Goal: Information Seeking & Learning: Learn about a topic

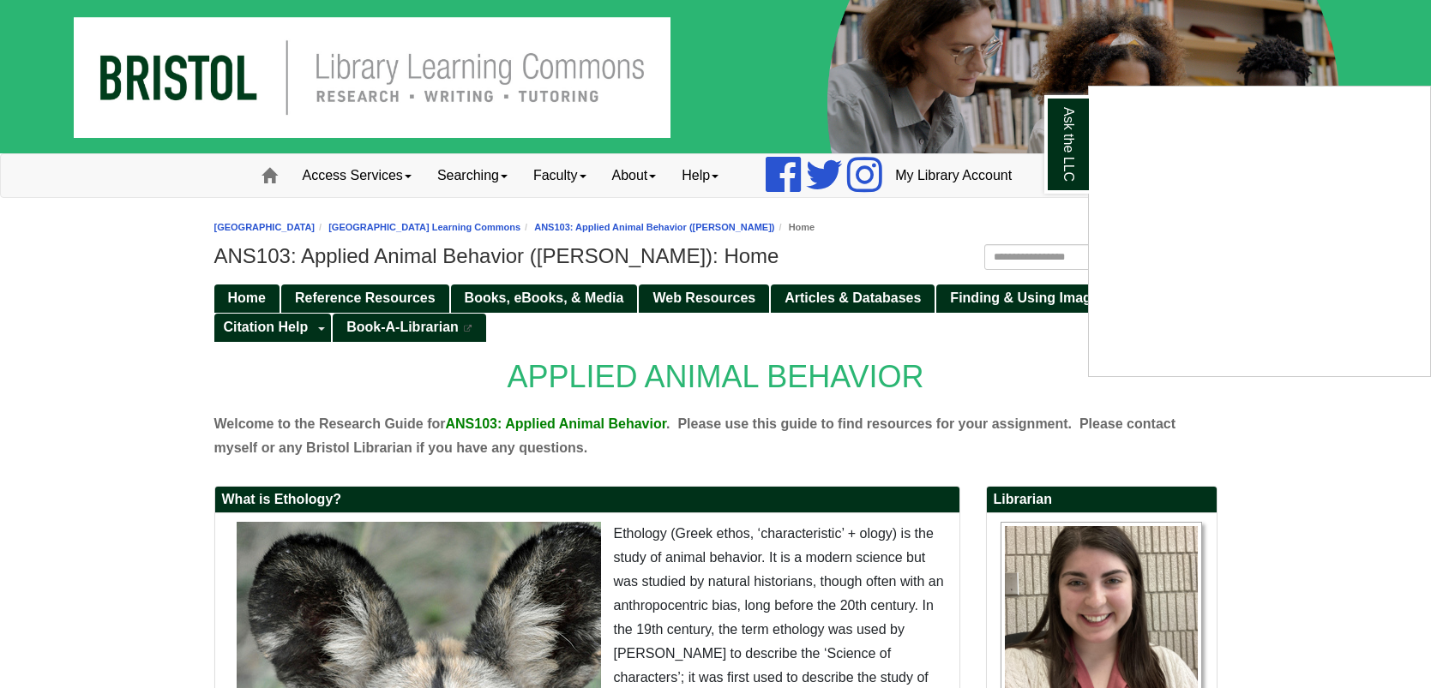
click at [1319, 10] on div "Ask the LLC" at bounding box center [715, 344] width 1431 height 688
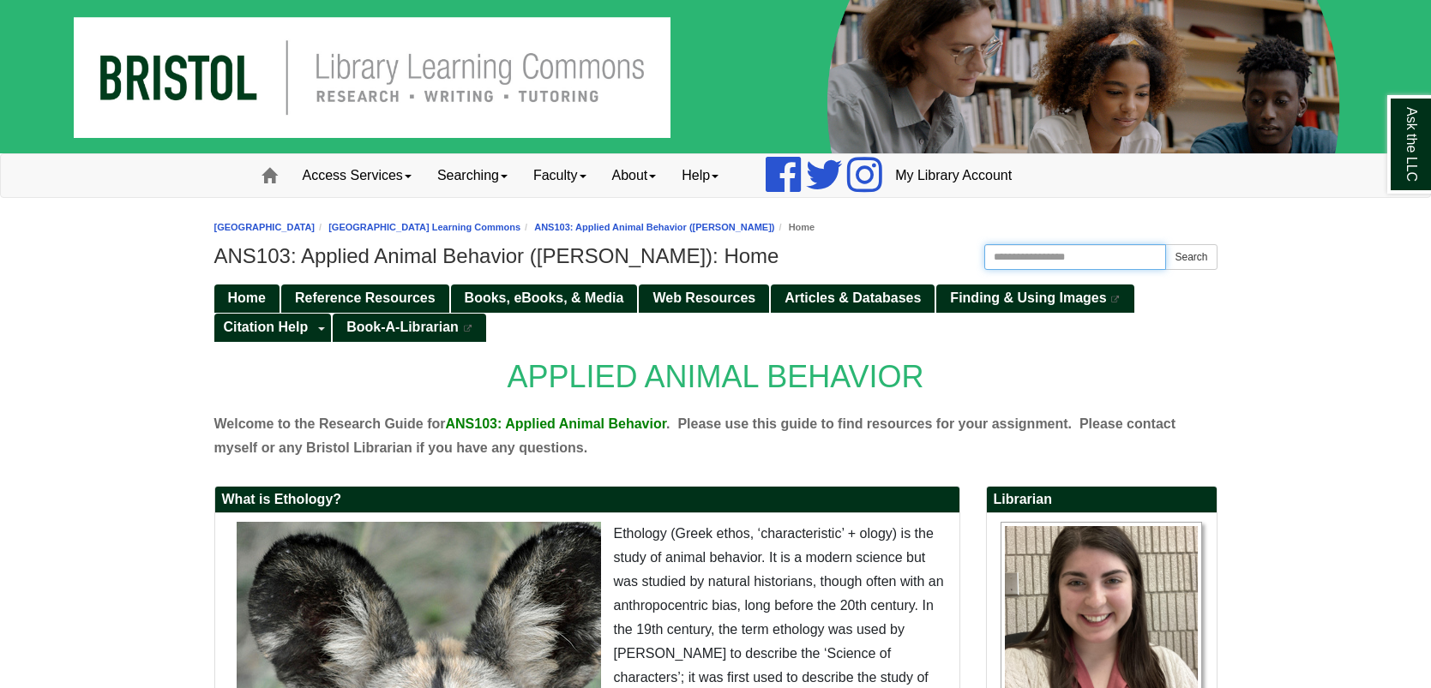
click at [1064, 259] on input "Search this Guide" at bounding box center [1075, 257] width 183 height 26
type input "*****"
click at [1165, 244] on button "Search" at bounding box center [1190, 257] width 51 height 26
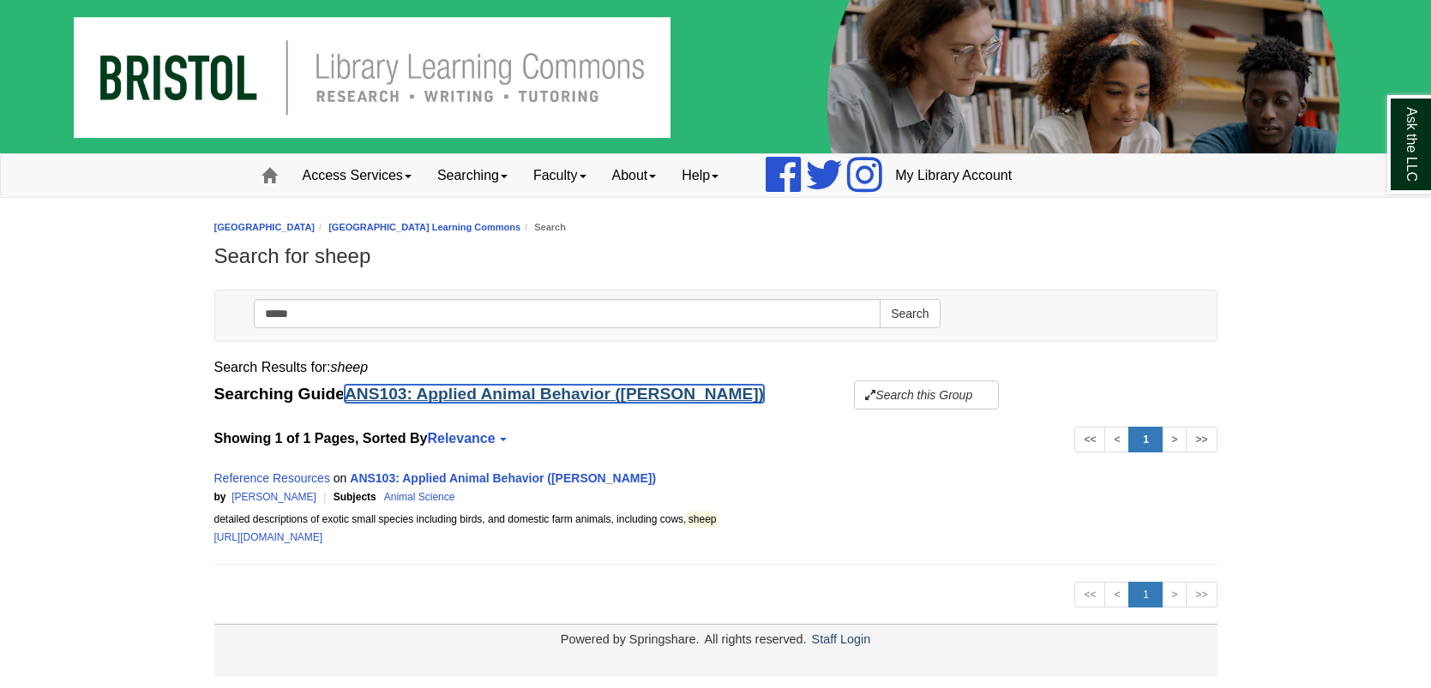
click at [464, 396] on link "ANS103: Applied Animal Behavior ([PERSON_NAME])" at bounding box center [554, 394] width 419 height 18
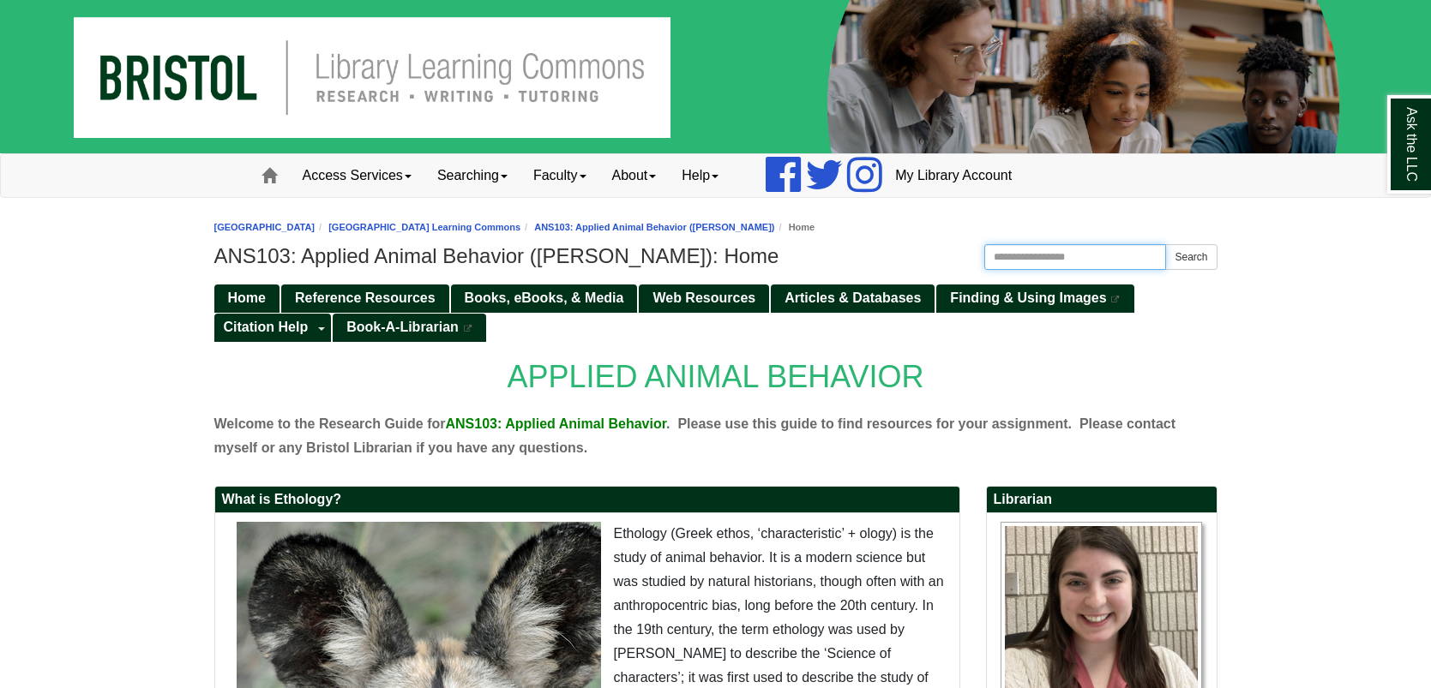
click at [1031, 252] on input "Search this Guide" at bounding box center [1075, 257] width 183 height 26
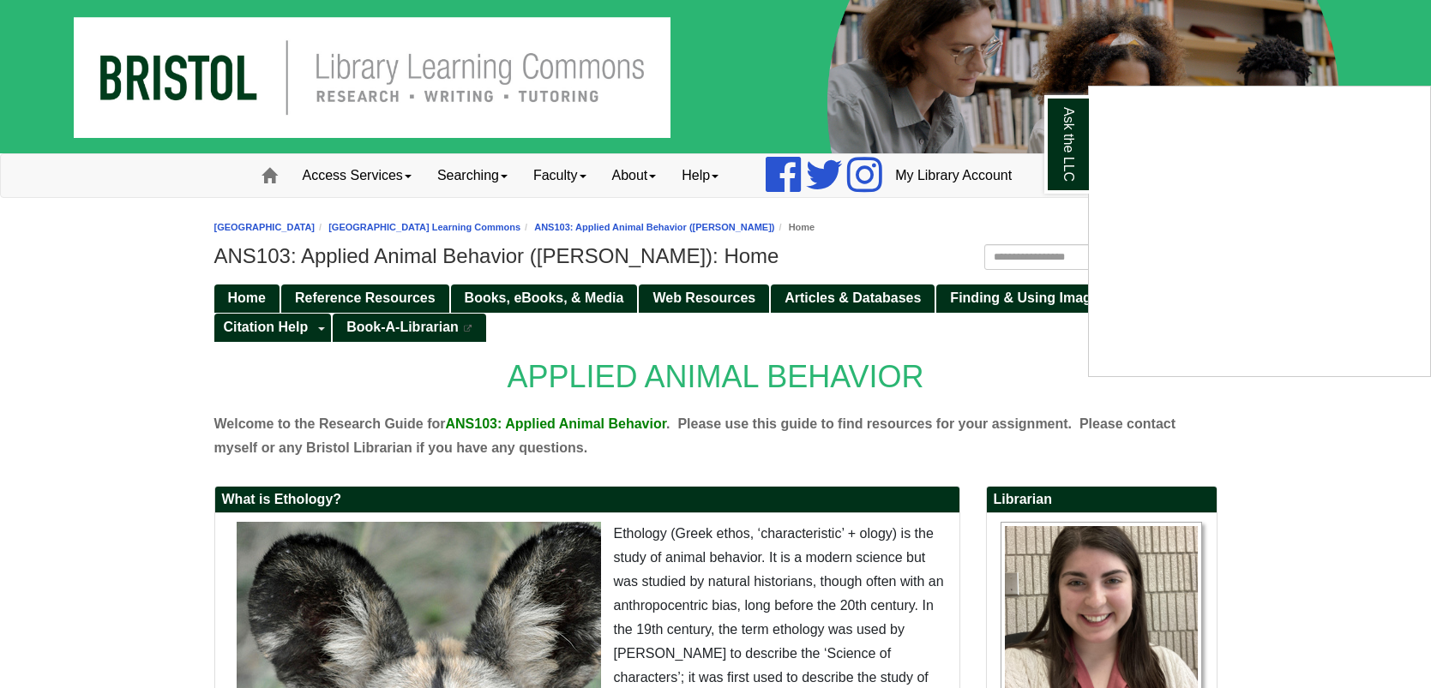
click at [384, 294] on div "Ask the LLC" at bounding box center [715, 344] width 1431 height 688
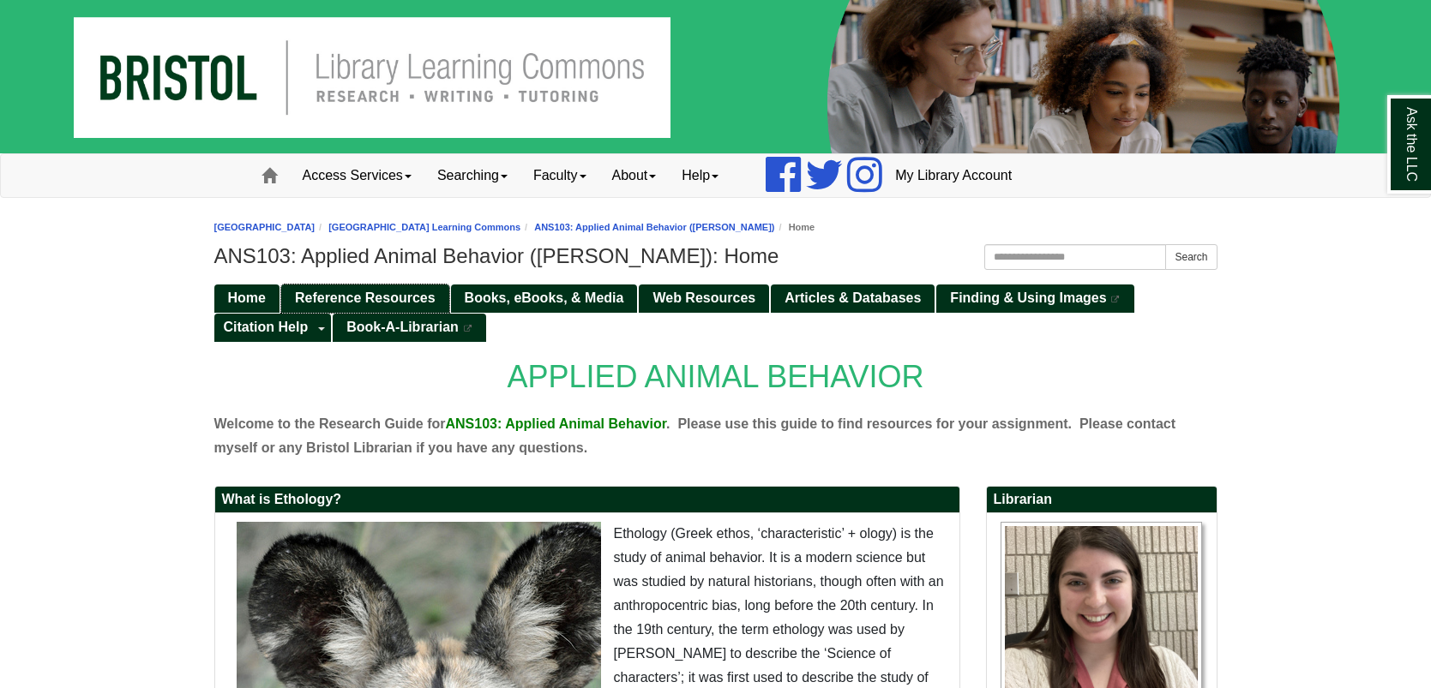
click at [407, 295] on span "Reference Resources" at bounding box center [365, 298] width 141 height 15
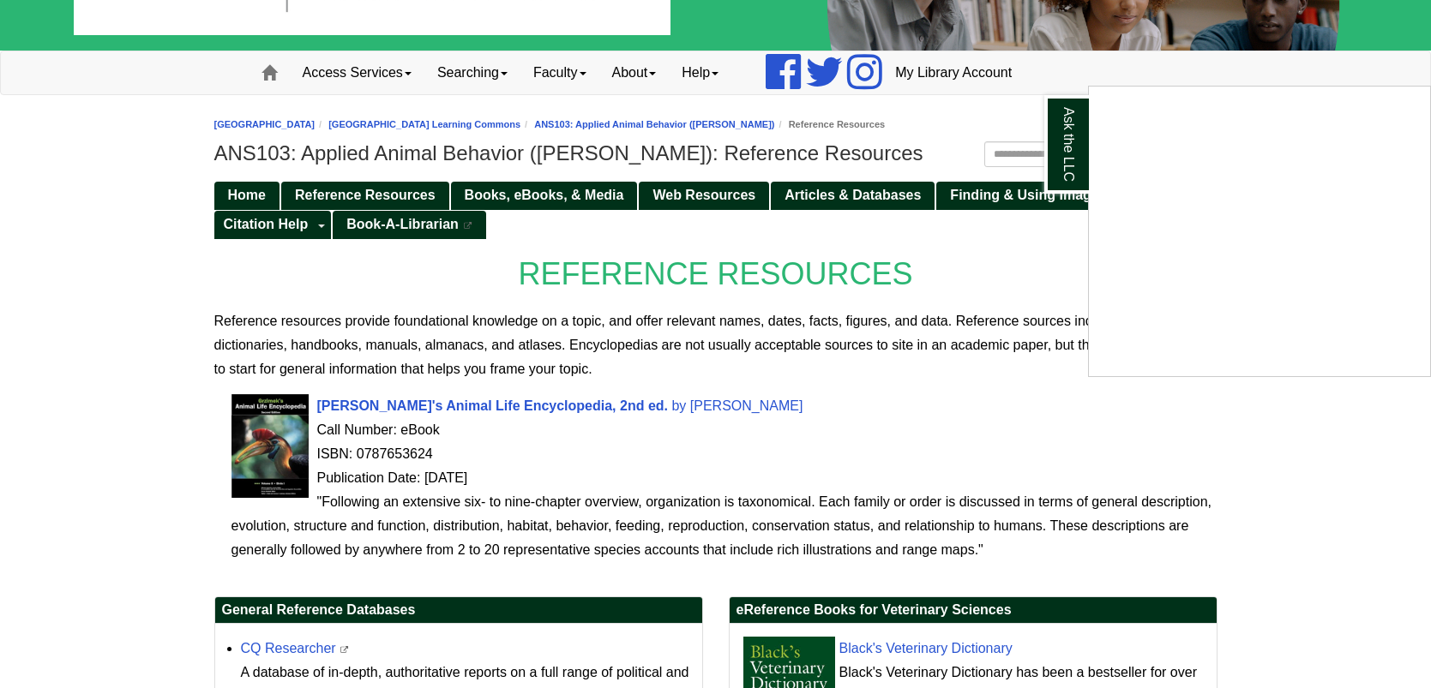
scroll to position [68, 0]
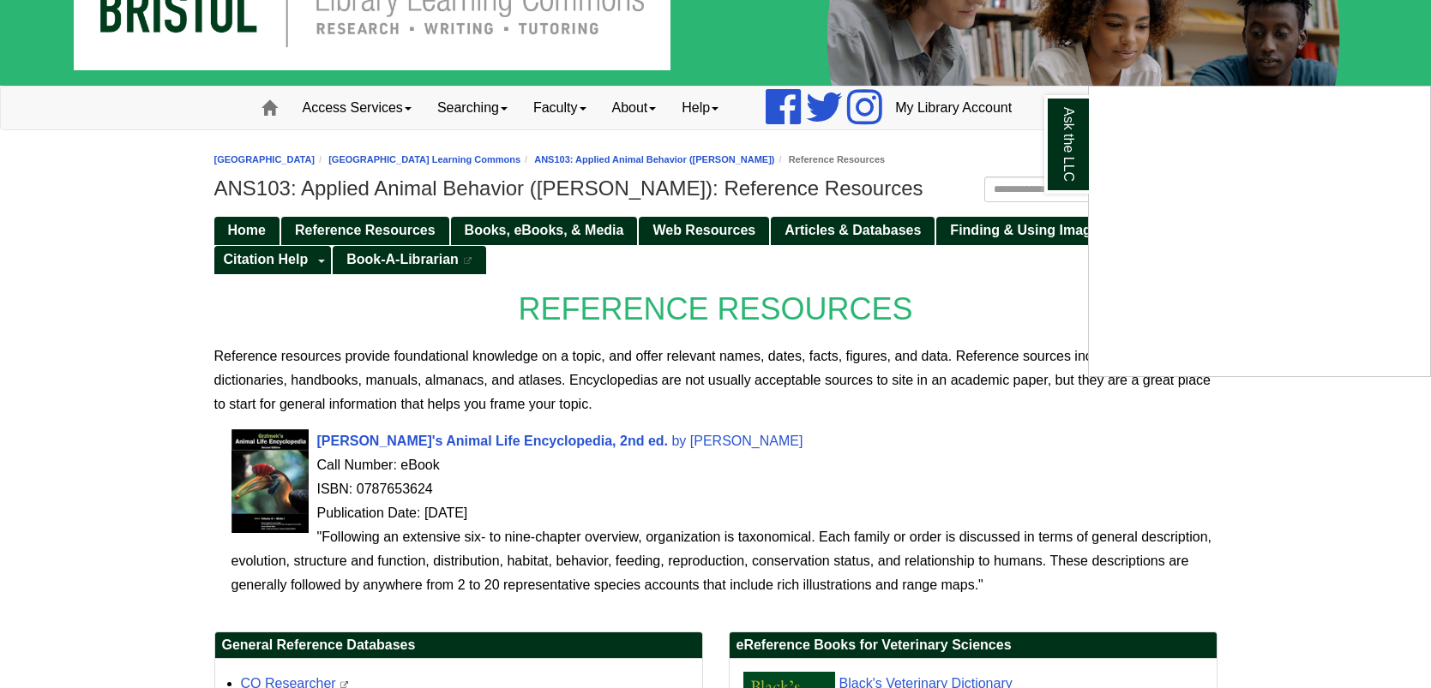
click at [1215, 24] on div "Ask the LLC" at bounding box center [715, 344] width 1431 height 688
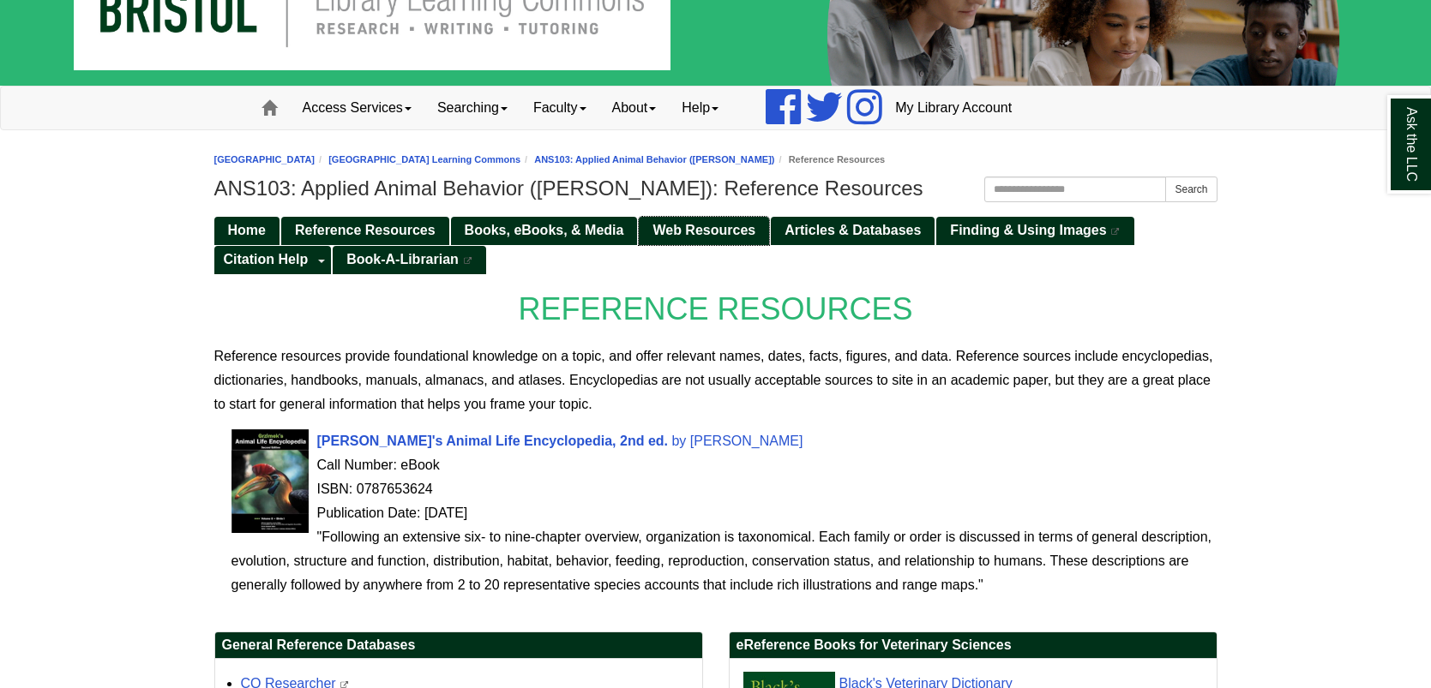
click at [702, 225] on span "Web Resources" at bounding box center [703, 230] width 103 height 15
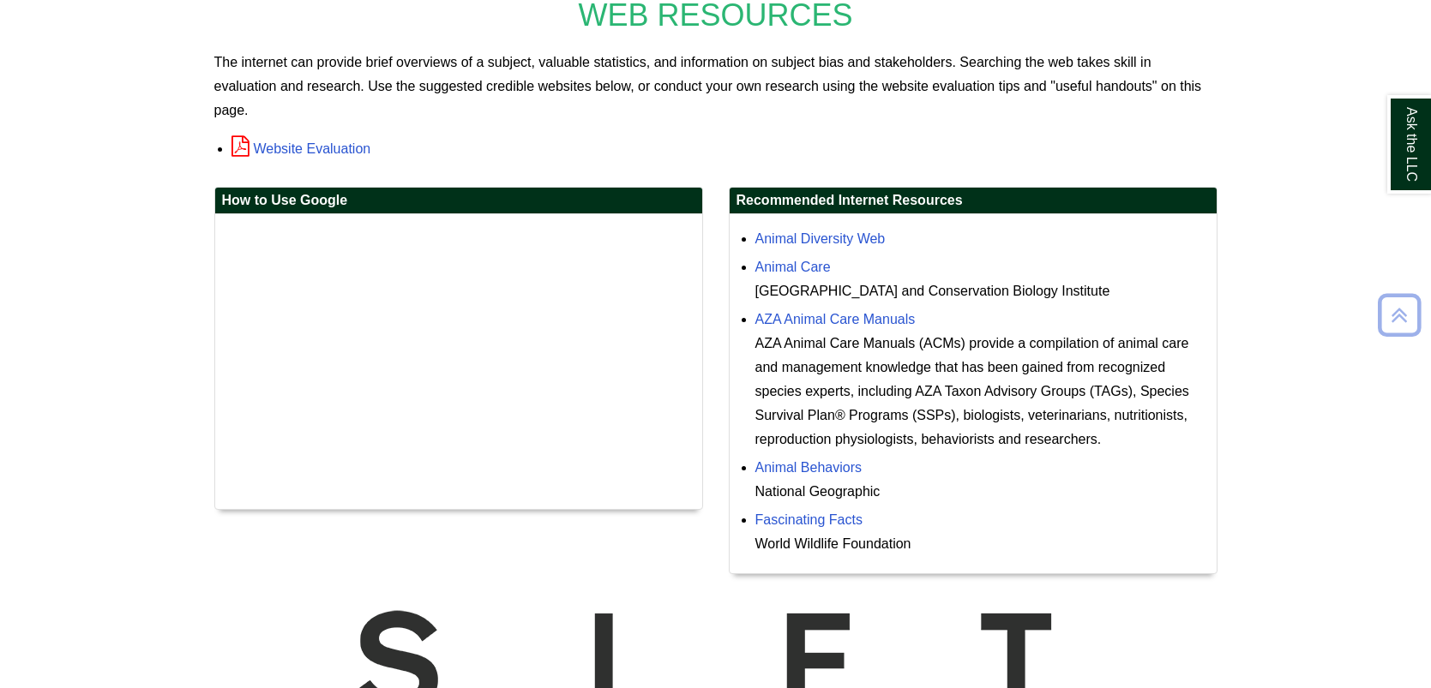
scroll to position [376, 0]
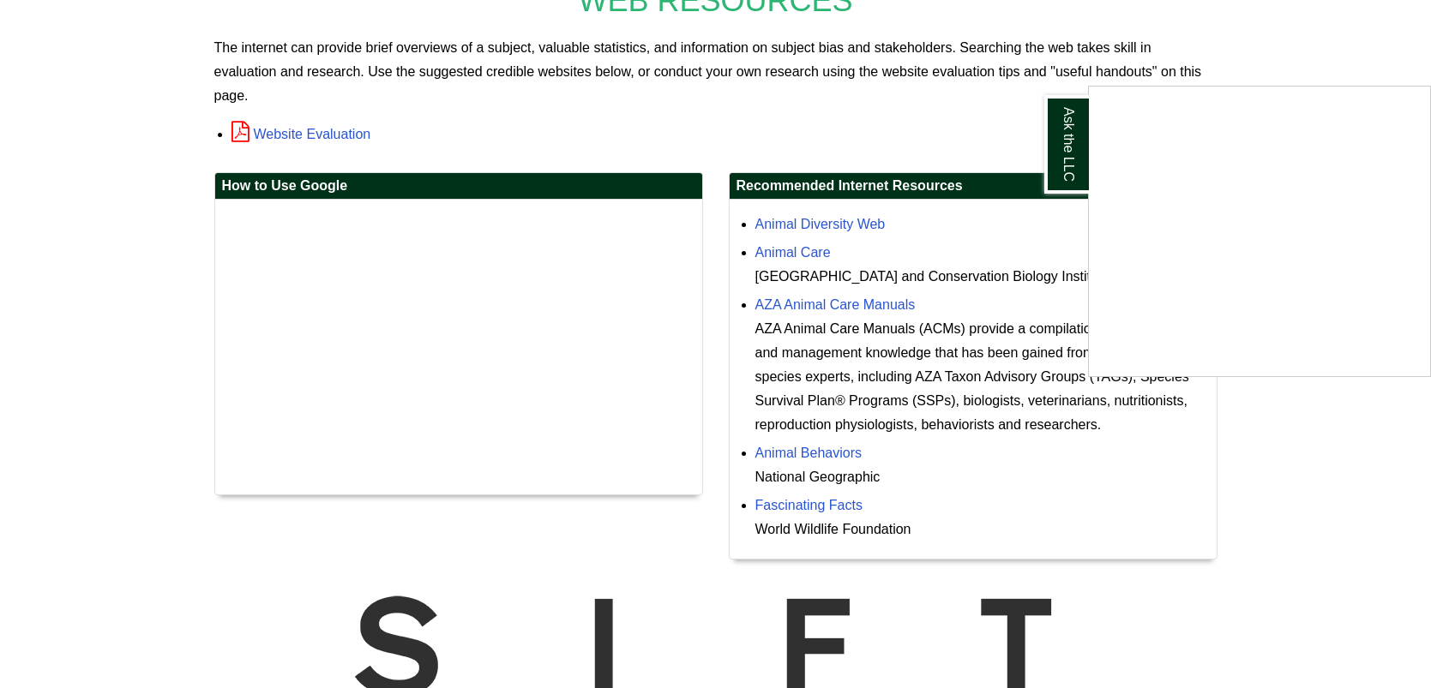
click at [807, 425] on div "Ask the LLC" at bounding box center [715, 344] width 1431 height 688
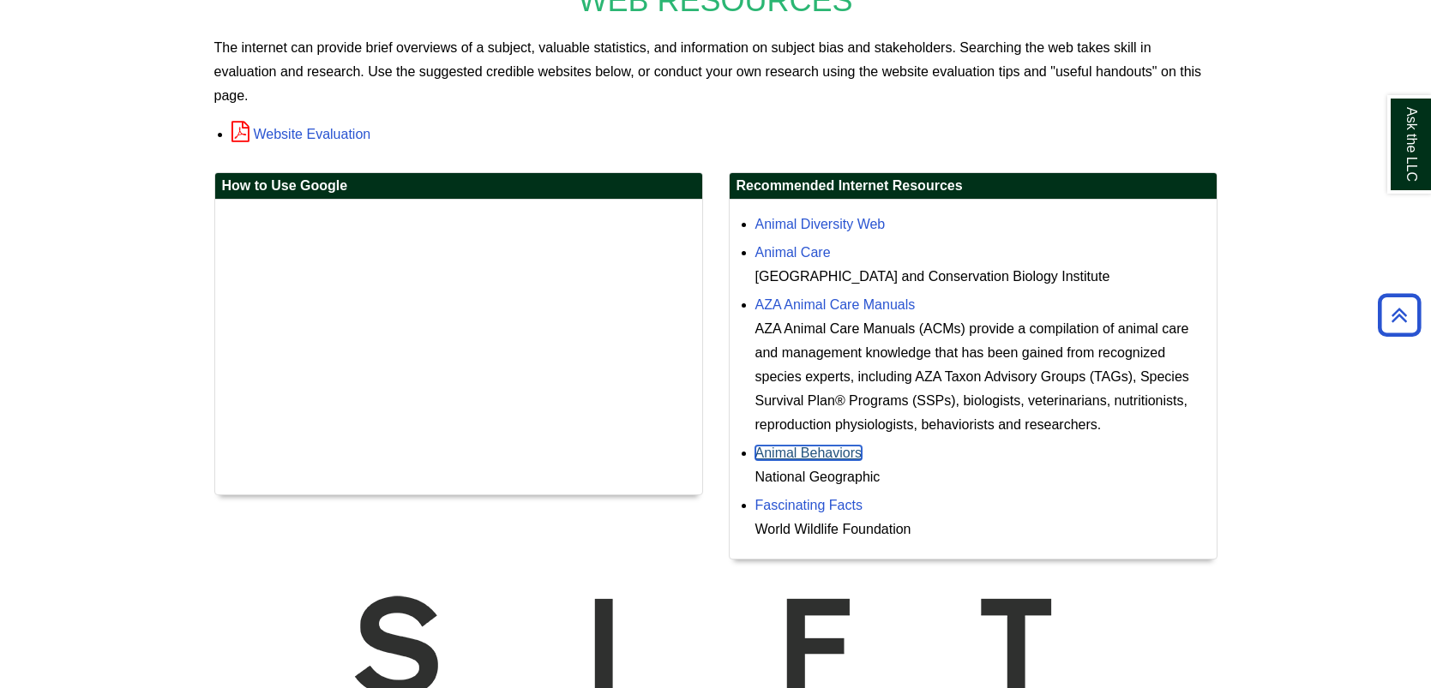
click at [844, 446] on link "Animal Behaviors" at bounding box center [808, 453] width 107 height 15
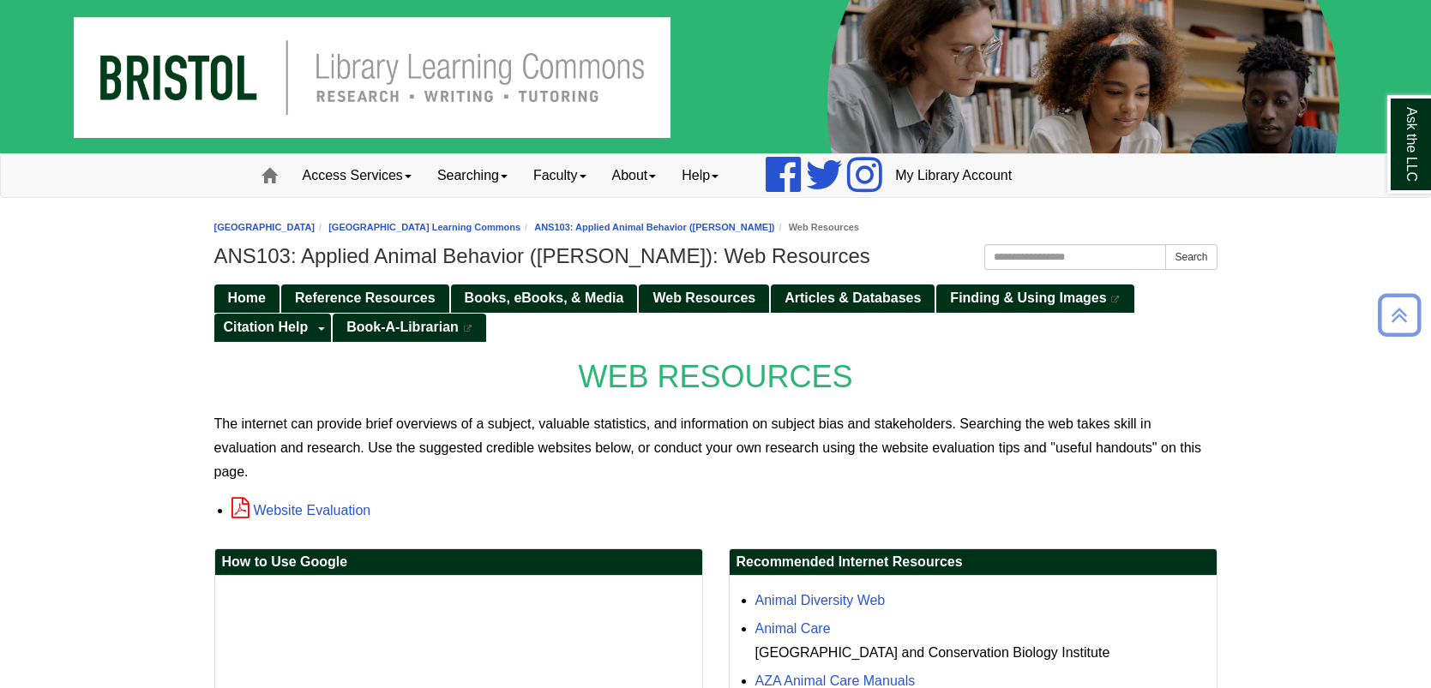
scroll to position [0, 0]
click at [982, 301] on span "Finding & Using Images" at bounding box center [1028, 298] width 156 height 15
click at [391, 297] on span "Reference Resources" at bounding box center [365, 298] width 141 height 15
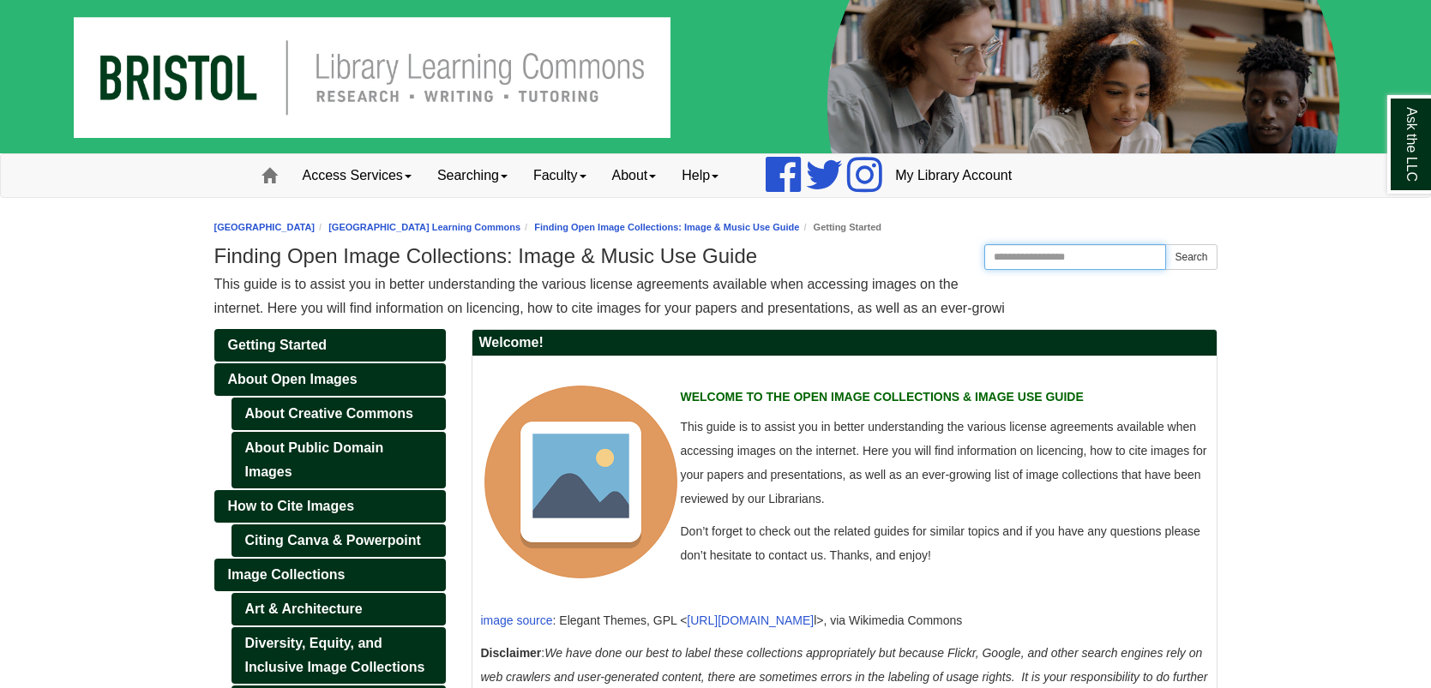
click at [1060, 251] on input "Search this Guide" at bounding box center [1075, 257] width 183 height 26
type input "*****"
click at [1165, 244] on button "Search" at bounding box center [1190, 257] width 51 height 26
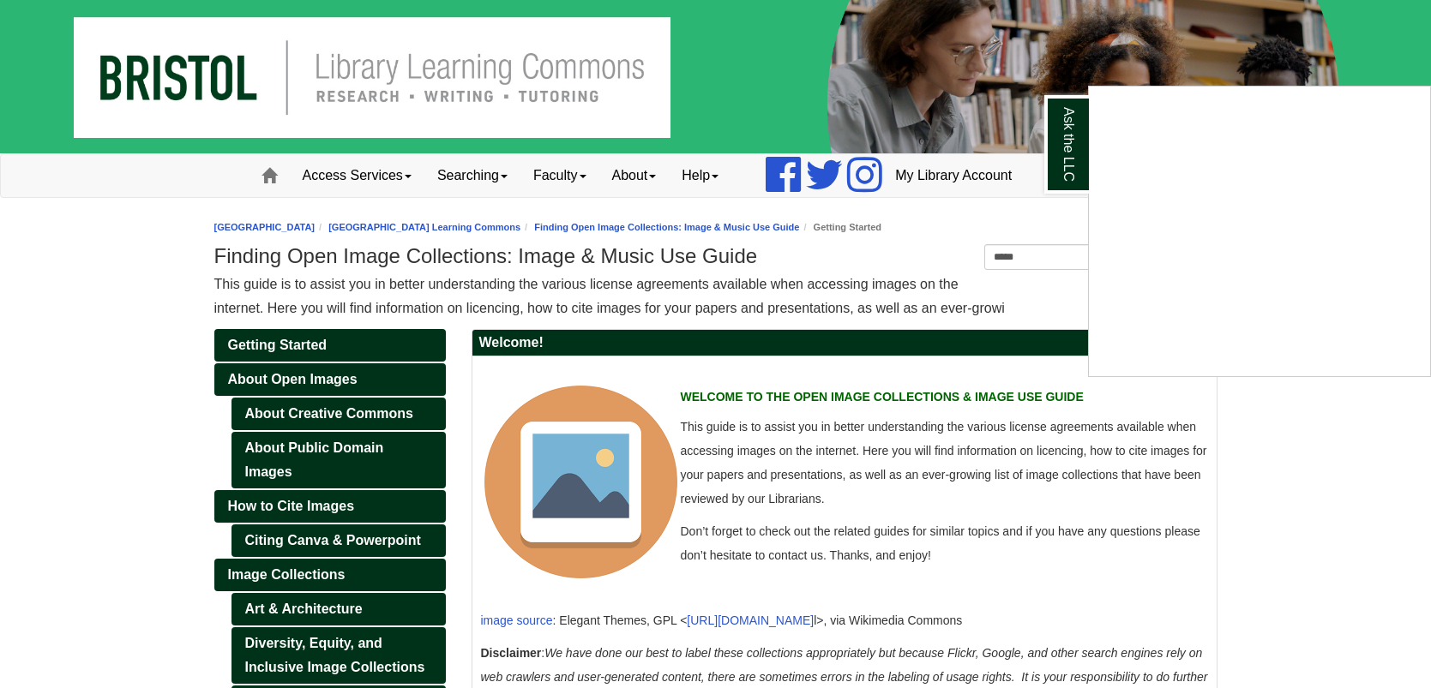
click at [1213, 33] on div "Ask the LLC" at bounding box center [715, 344] width 1431 height 688
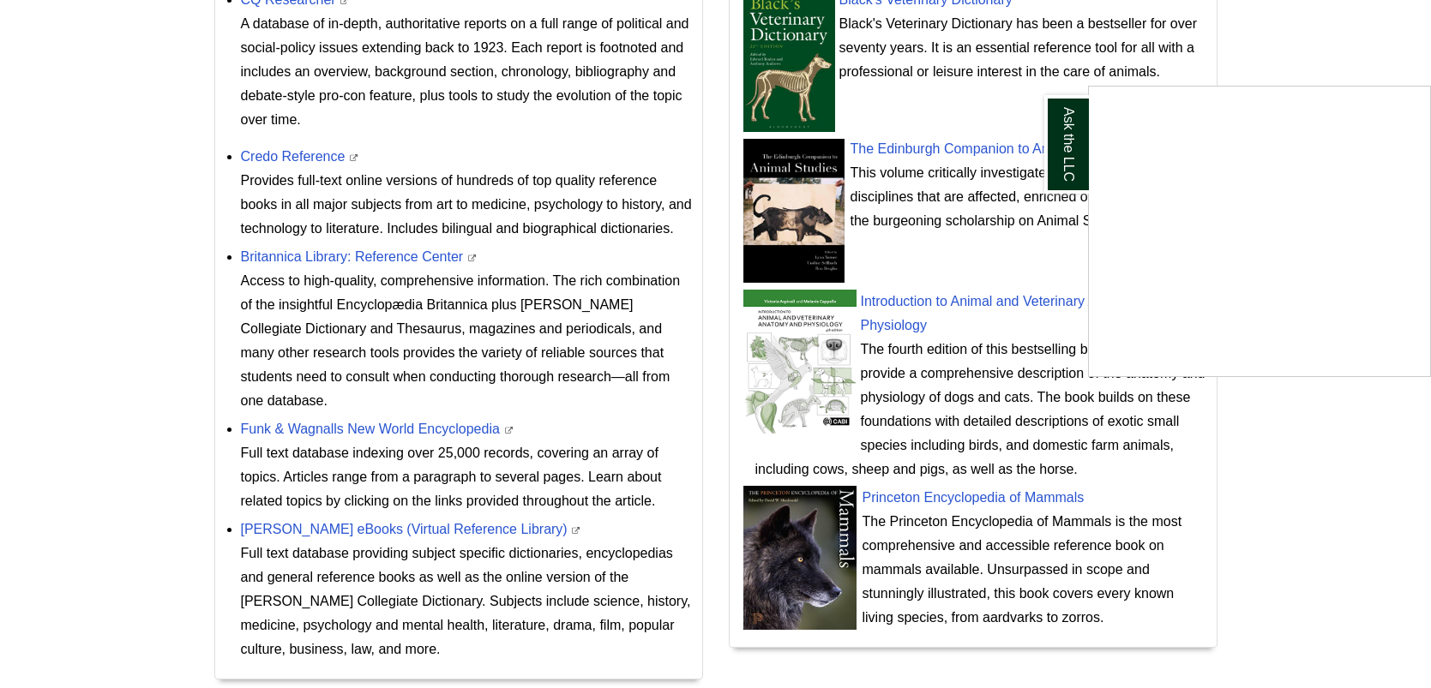
scroll to position [754, 0]
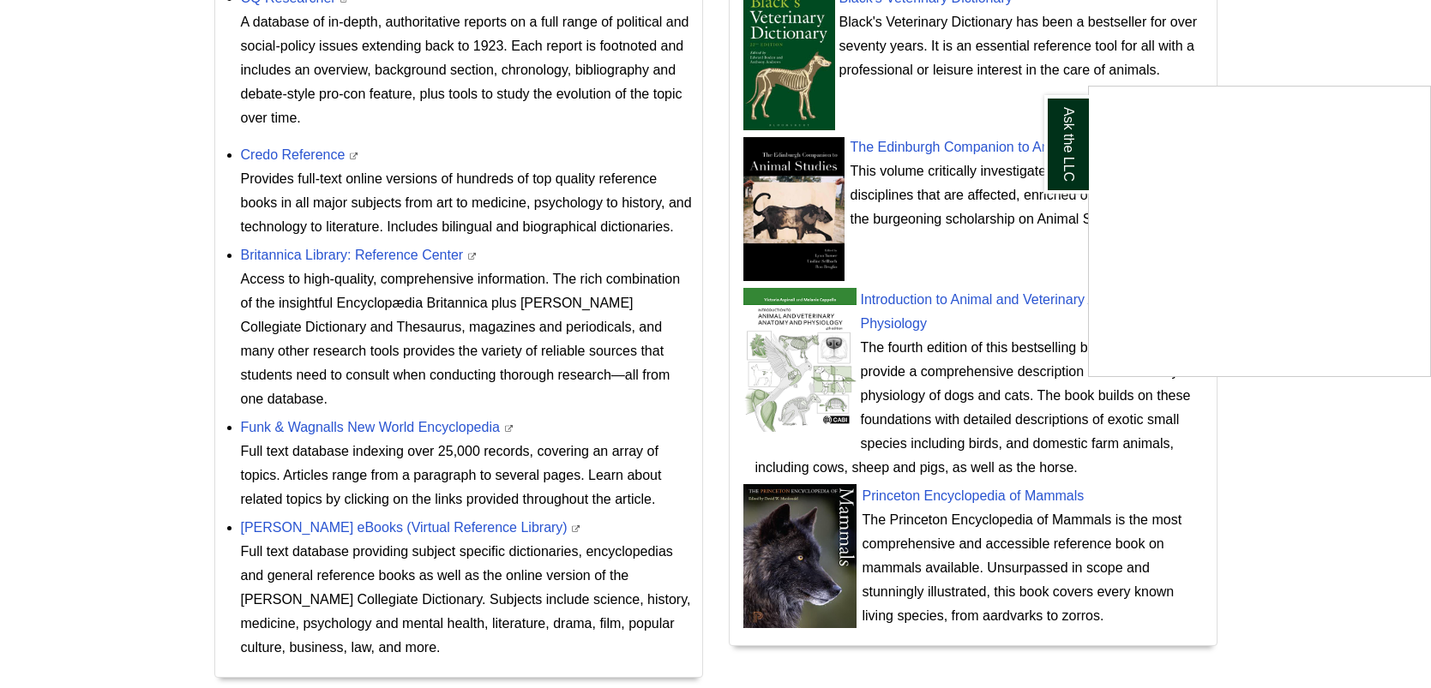
click at [999, 496] on div "Ask the LLC" at bounding box center [715, 344] width 1431 height 688
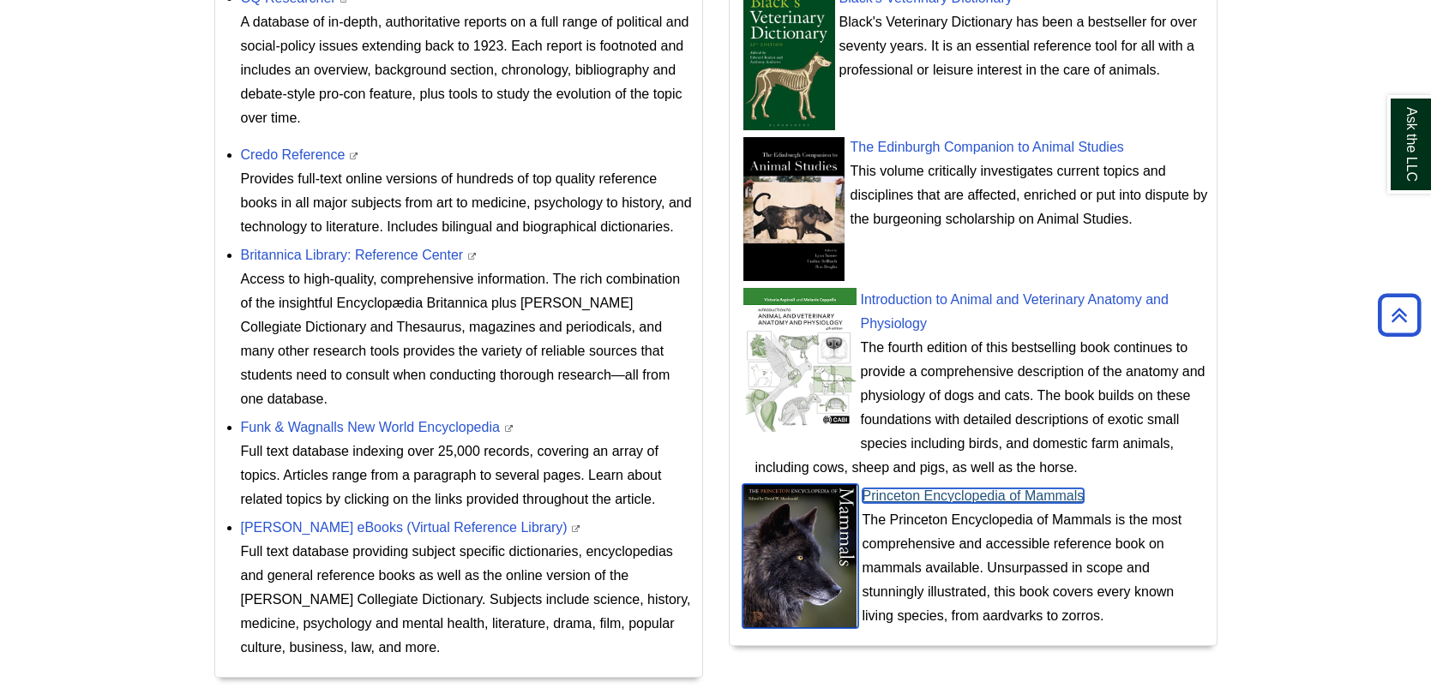
click at [1029, 500] on link "Princeton Encyclopedia of Mammals" at bounding box center [973, 496] width 222 height 15
